Goal: Go to known website: Go to known website

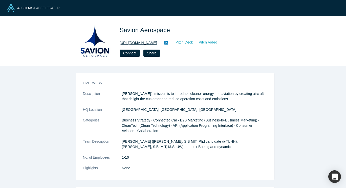
click at [142, 43] on link "[URL][DOMAIN_NAME]" at bounding box center [138, 42] width 37 height 5
